Goal: Task Accomplishment & Management: Manage account settings

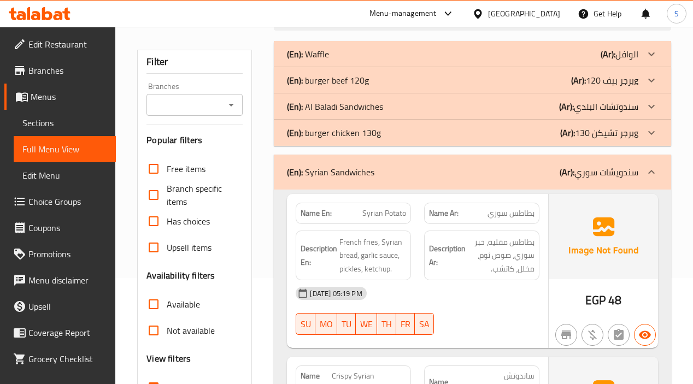
scroll to position [273, 0]
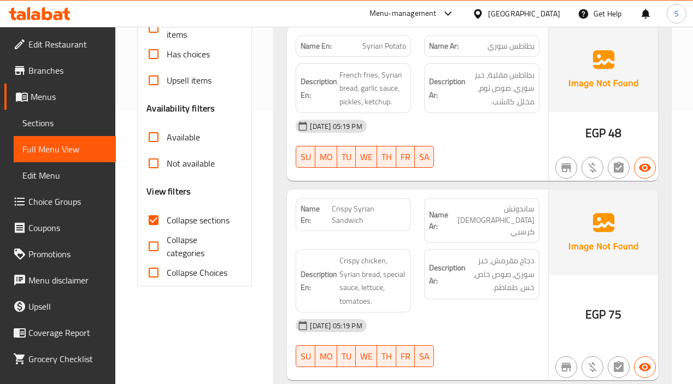
click at [510, 130] on div "[DATE] 05:19 PM" at bounding box center [417, 126] width 256 height 26
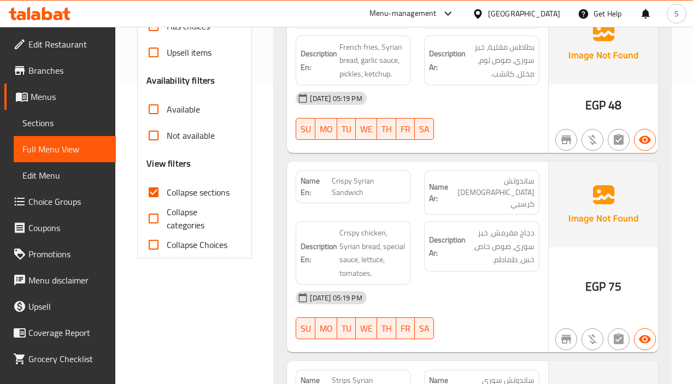
scroll to position [328, 0]
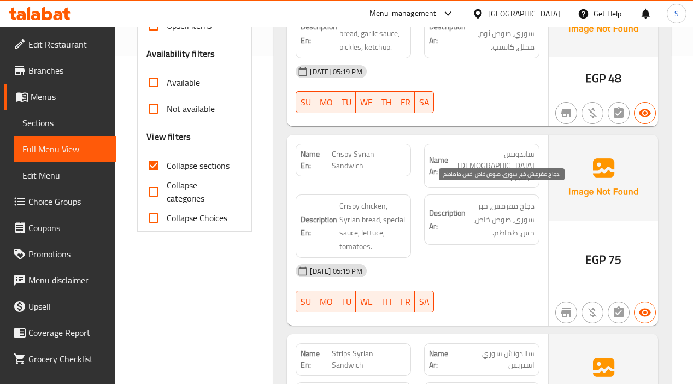
click at [517, 211] on span "دجاج مقرمش، خبز سوري، صوص خاص، خس، طماطم." at bounding box center [501, 220] width 67 height 40
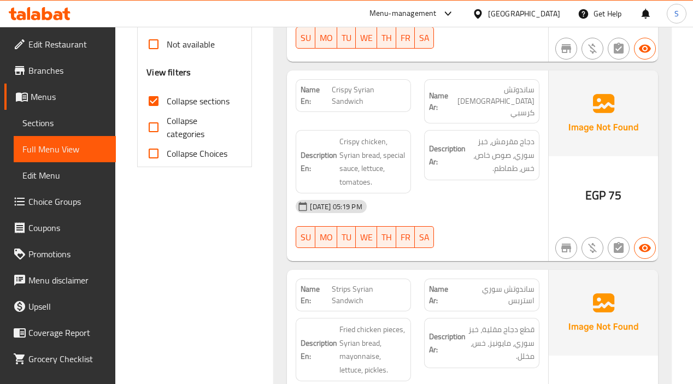
scroll to position [492, 0]
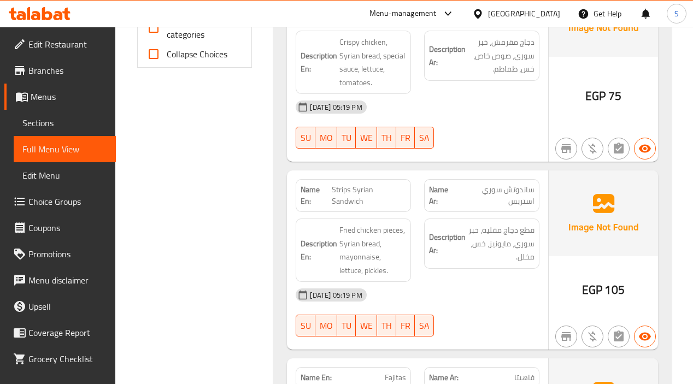
click at [454, 259] on div "Description Ar: قطع دجاج مقلية، خبز سوري، مايونيز، خس، مخلل." at bounding box center [482, 250] width 129 height 77
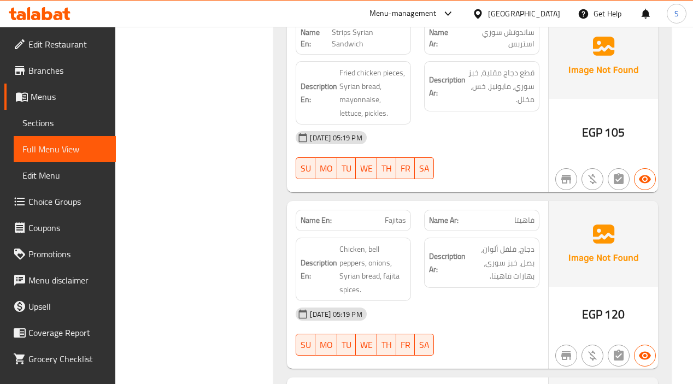
scroll to position [656, 0]
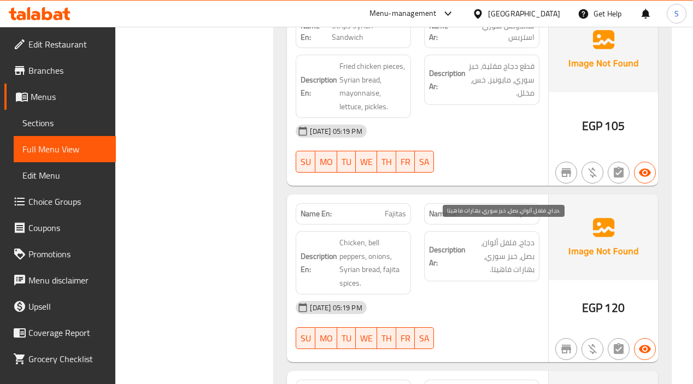
click at [531, 241] on span "دجاج، فلفل ألوان، بصل، خبز سوري، بهارات فاهيتا." at bounding box center [501, 256] width 67 height 40
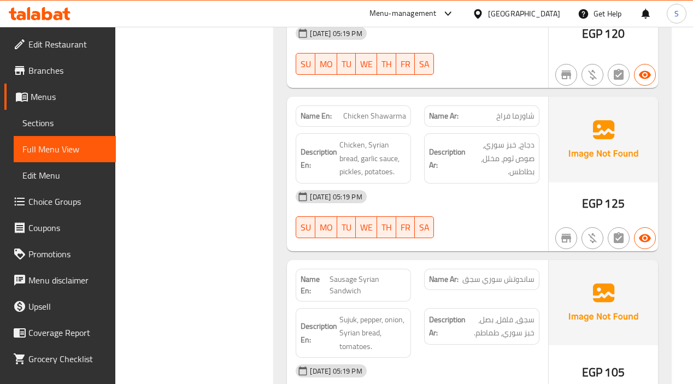
scroll to position [984, 0]
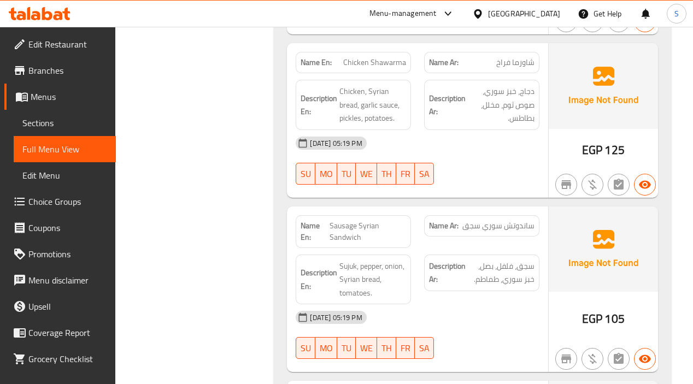
click at [505, 220] on span "ساندوتش سوري سجق" at bounding box center [499, 225] width 72 height 11
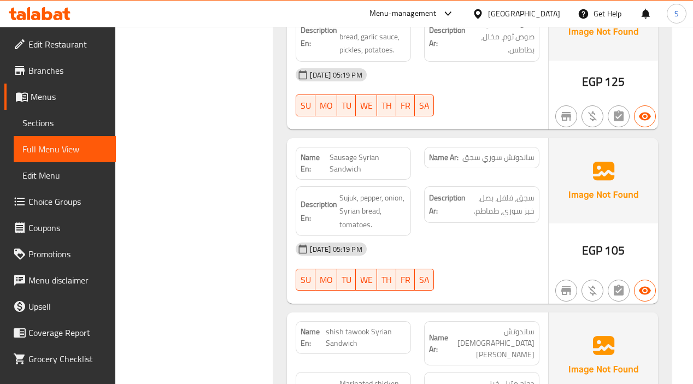
scroll to position [1078, 0]
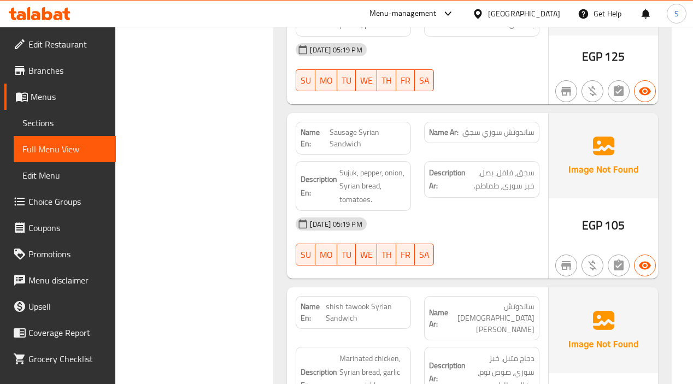
click at [493, 238] on div "12-10-2025 05:19 PM SU MO TU WE TH FR SA" at bounding box center [417, 241] width 256 height 61
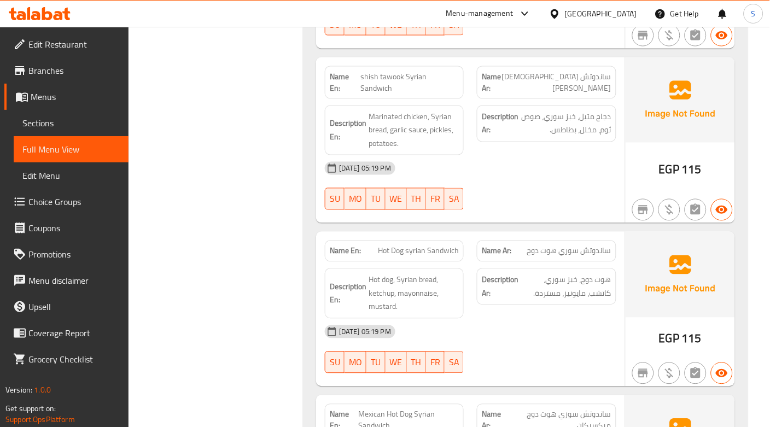
scroll to position [1321, 0]
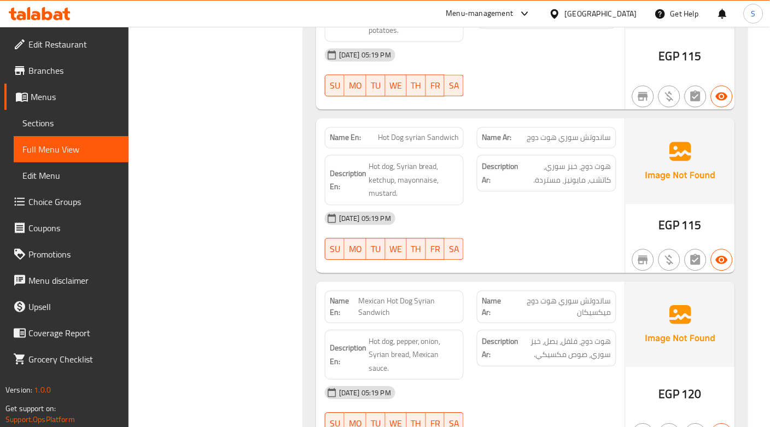
click at [543, 221] on div "12-10-2025 05:19 PM SU MO TU WE TH FR SA" at bounding box center [470, 235] width 305 height 61
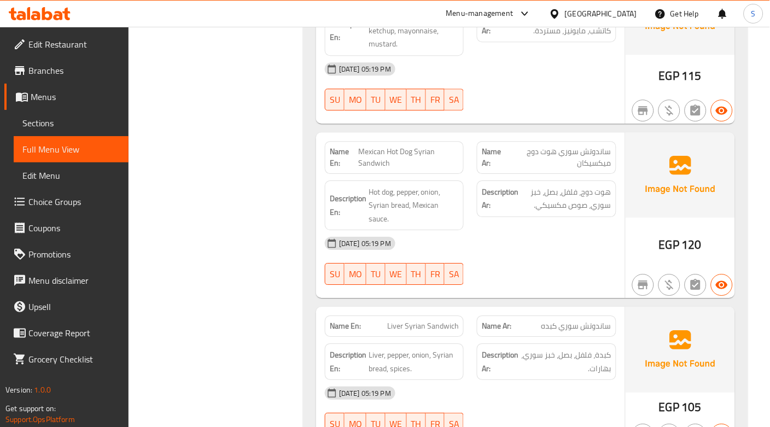
scroll to position [1503, 0]
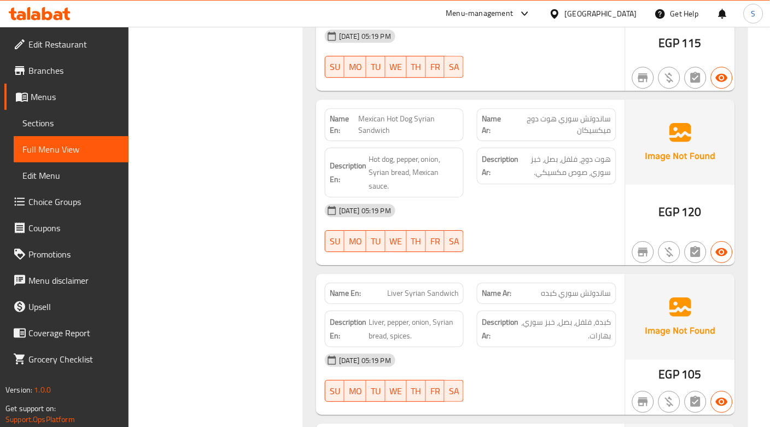
click at [554, 217] on div "12-10-2025 05:19 PM SU MO TU WE TH FR SA" at bounding box center [470, 227] width 305 height 61
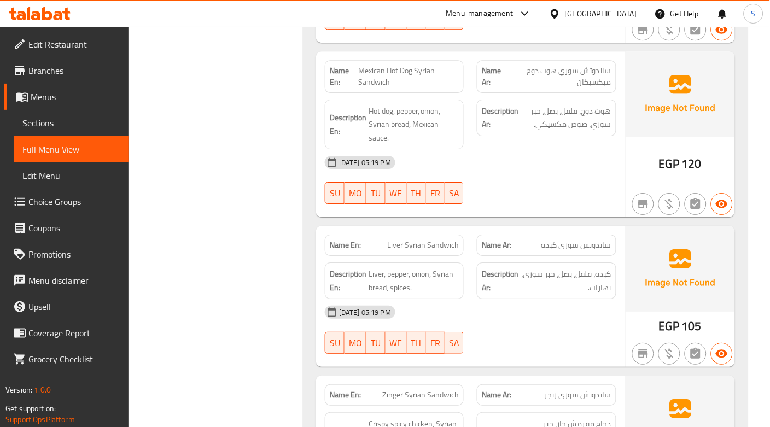
scroll to position [1625, 0]
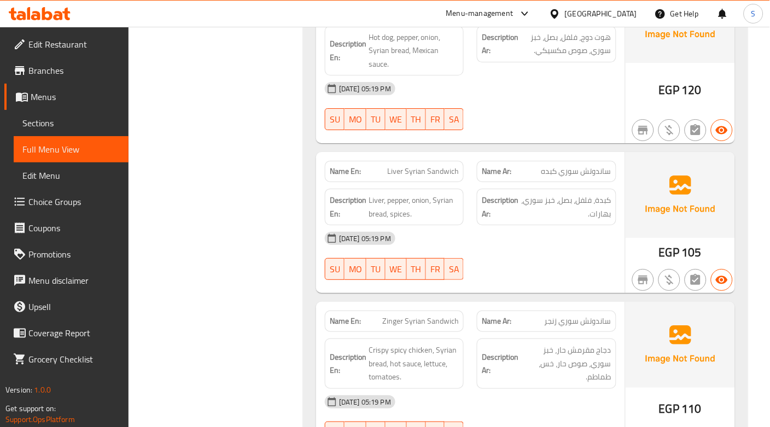
click at [550, 225] on div "[DATE] 05:19 PM" at bounding box center [470, 238] width 305 height 26
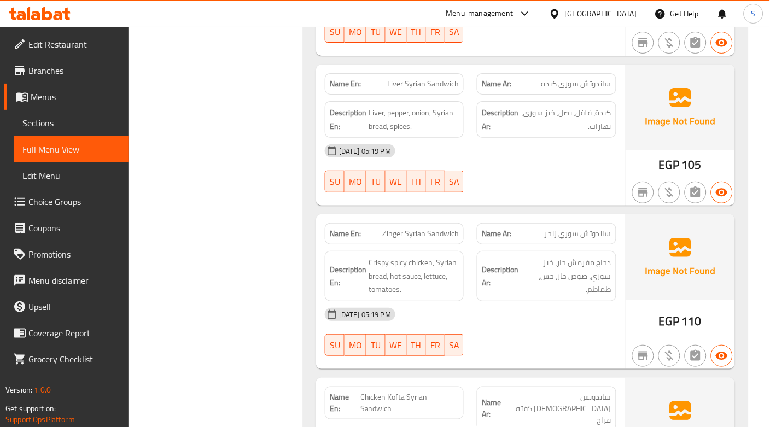
scroll to position [1746, 0]
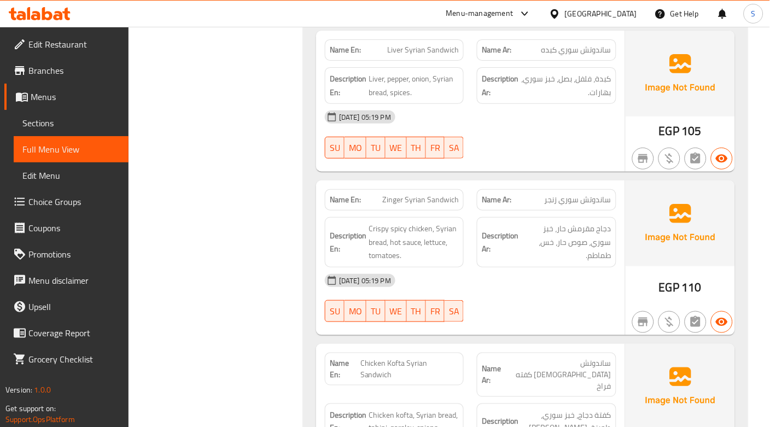
click at [554, 267] on div "[DATE] 05:19 PM" at bounding box center [470, 280] width 305 height 26
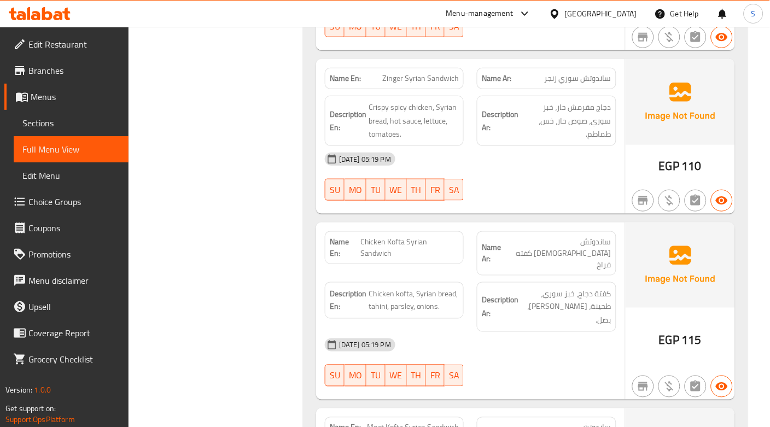
click at [501, 276] on div "Description Ar: كفتة دجاج، خبز سوري، طحينة، بقدونس، بصل." at bounding box center [546, 307] width 152 height 63
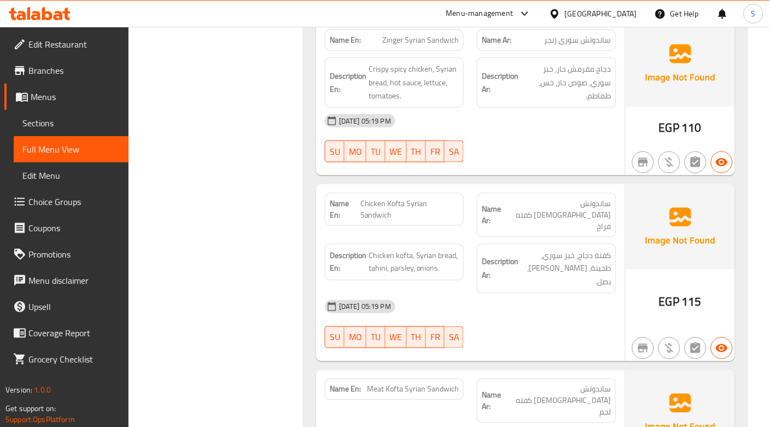
scroll to position [1989, 0]
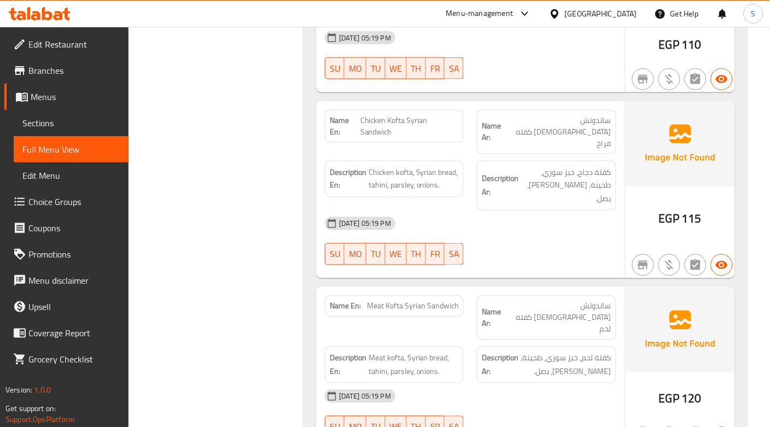
click at [550, 340] on div "Description Ar: كفتة لحم، خبز سوري، طحينة، بقدونس، بصل." at bounding box center [546, 365] width 152 height 50
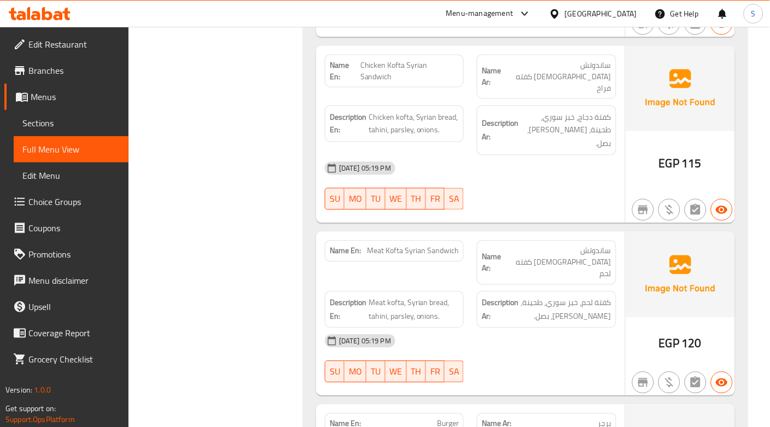
scroll to position [2111, 0]
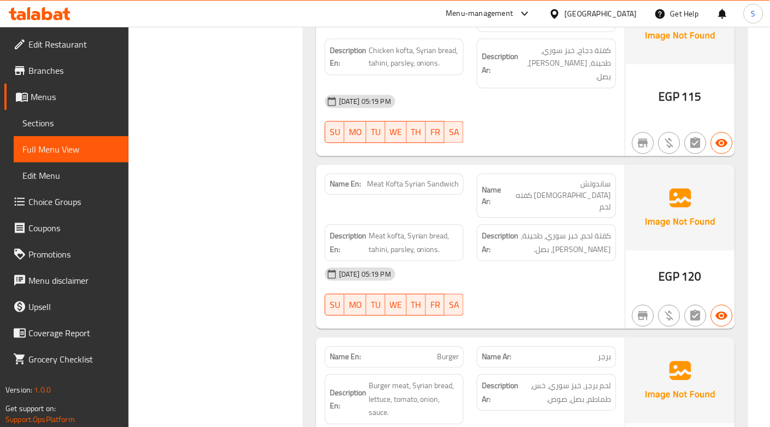
click at [557, 338] on div "Name En: Burger Name Ar: برجر Description En: Burger meat, Syrian bread, lettuc…" at bounding box center [470, 415] width 309 height 155
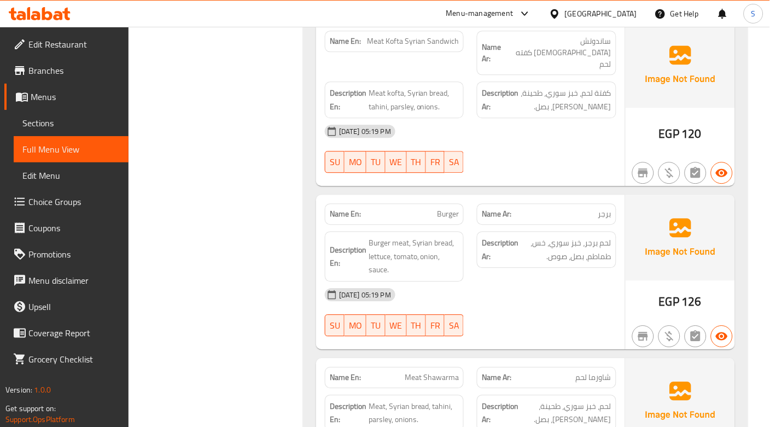
scroll to position [2293, 0]
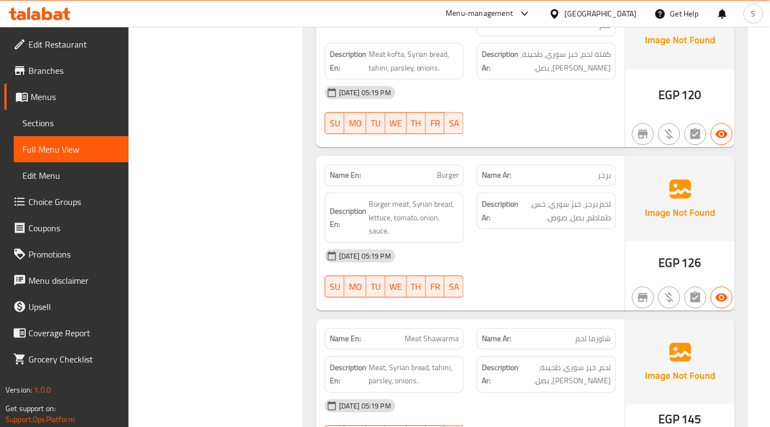
click at [559, 349] on div "Description Ar: لحم، خبز سوري، طحينة، بقدونس، بصل." at bounding box center [546, 374] width 152 height 50
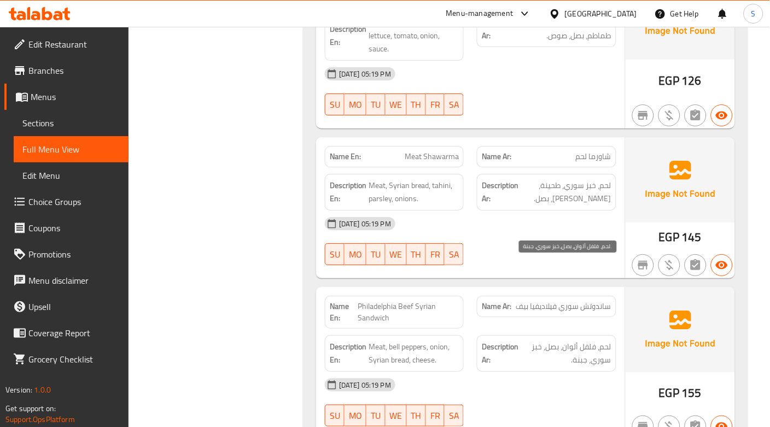
click at [545, 340] on span "لحم، فلفل ألوان، بصل، خبز سوري، جبنة." at bounding box center [566, 353] width 90 height 27
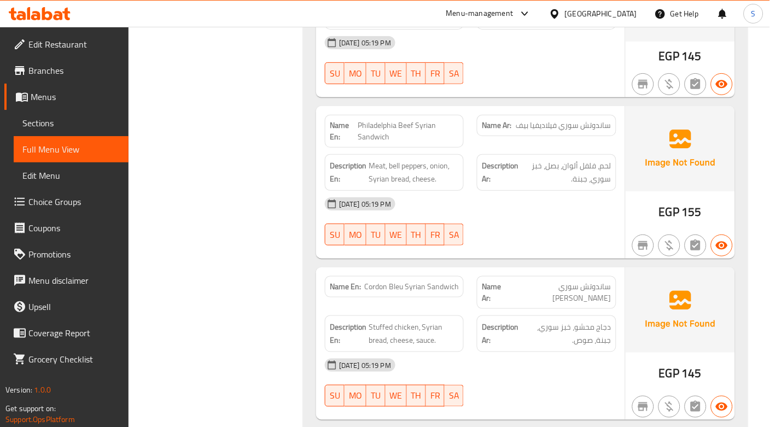
scroll to position [2658, 0]
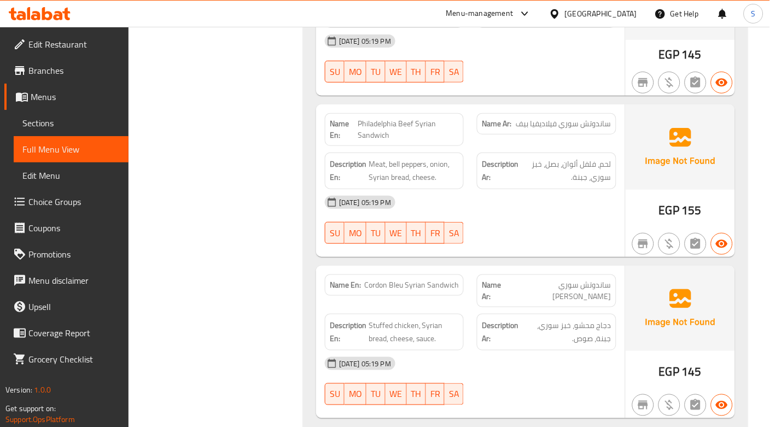
click at [557, 351] on div "[DATE] 05:19 PM" at bounding box center [470, 364] width 305 height 26
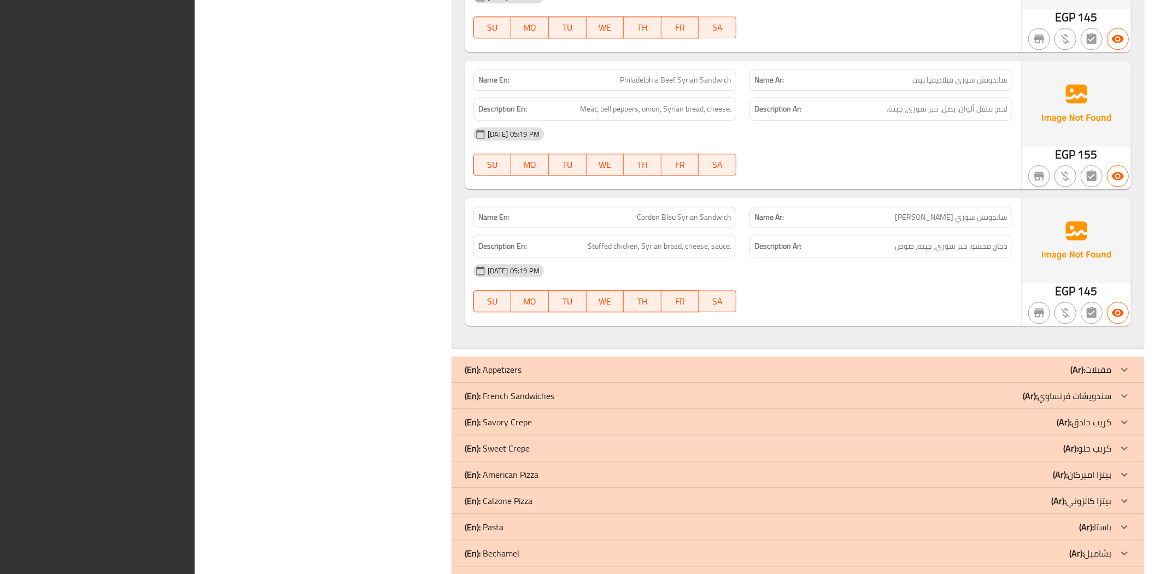
scroll to position [2530, 0]
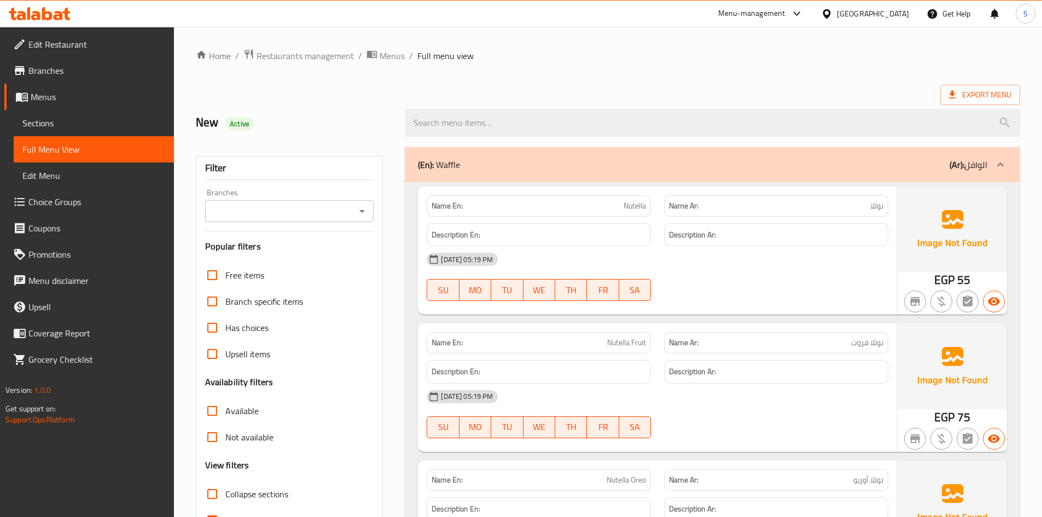
click at [59, 122] on span "Sections" at bounding box center [93, 122] width 143 height 13
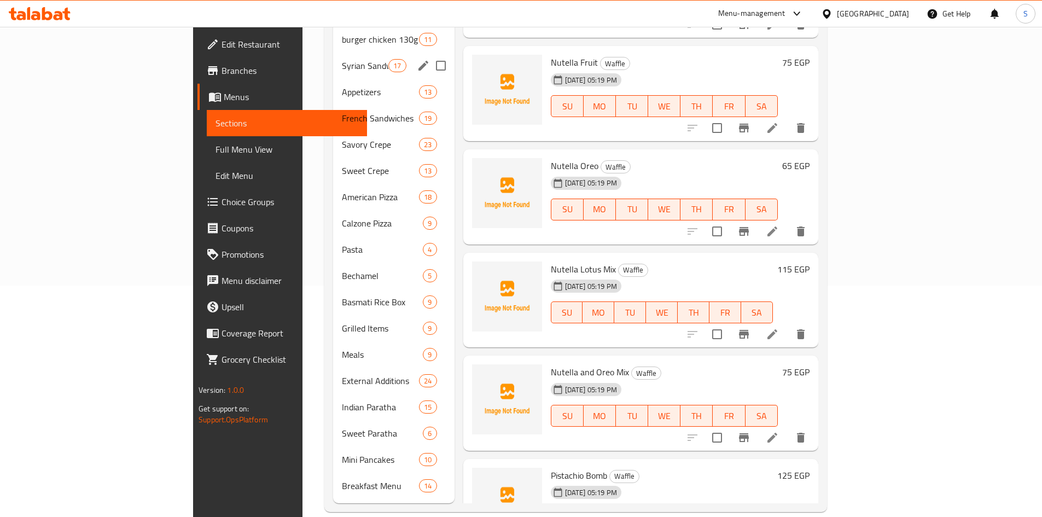
scroll to position [232, 0]
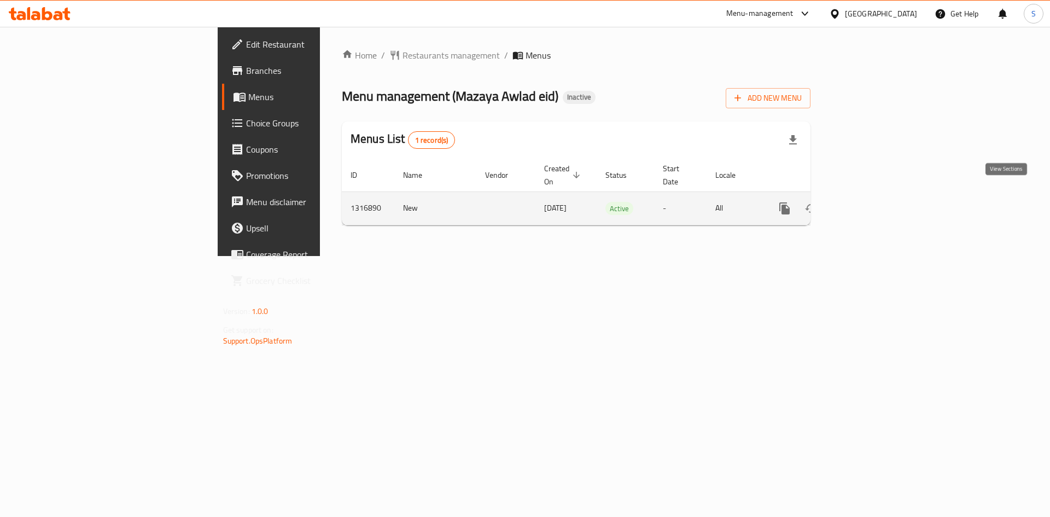
click at [870, 202] on icon "enhanced table" at bounding box center [863, 208] width 13 height 13
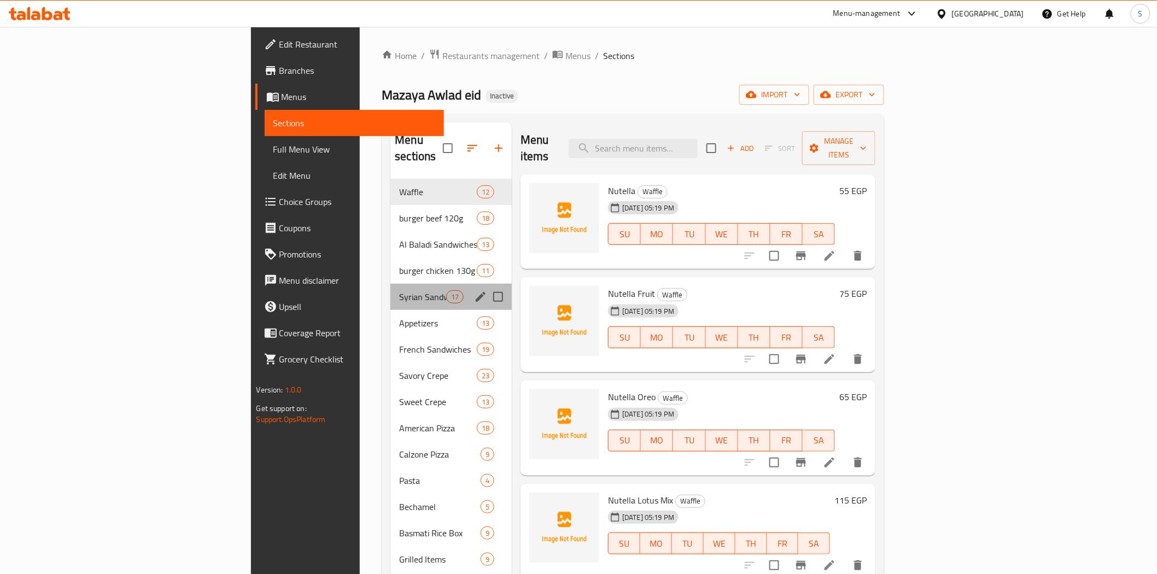
click at [390, 288] on div "Syrian Sandwiches 17" at bounding box center [450, 297] width 121 height 26
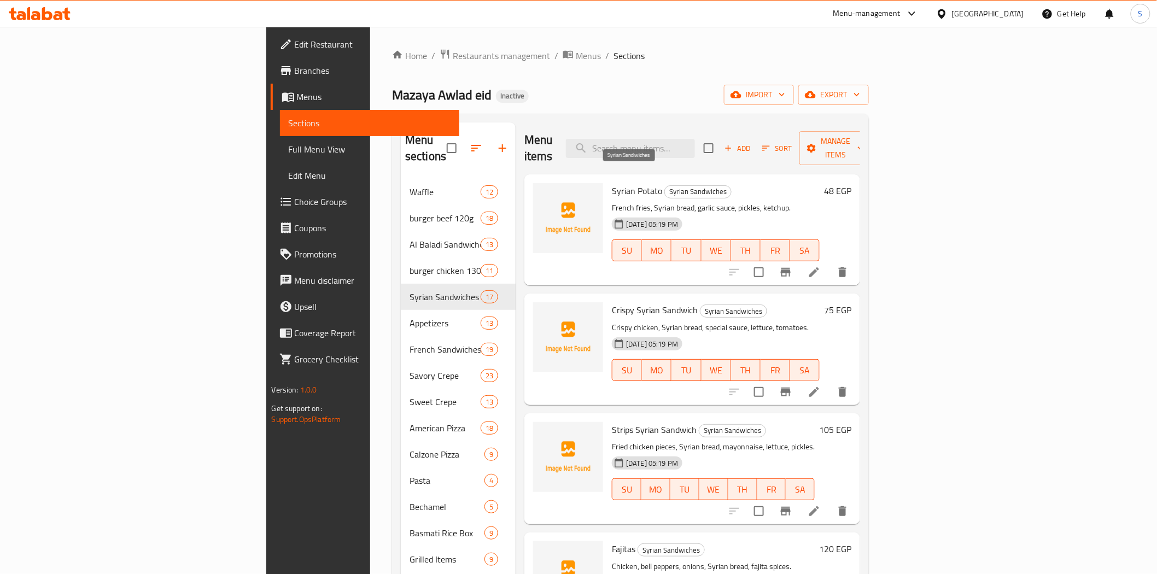
click at [665, 185] on span "Syrian Sandwiches" at bounding box center [698, 191] width 66 height 13
copy span "Syrian Sandwiches"
